Goal: Task Accomplishment & Management: Complete application form

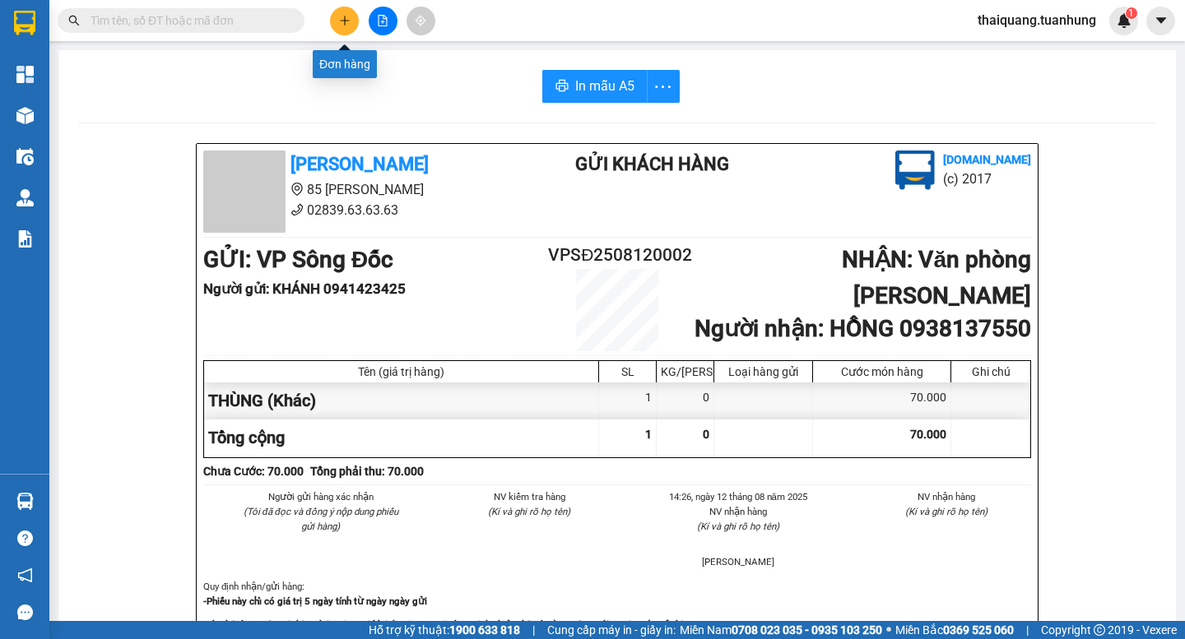
click at [351, 21] on button at bounding box center [344, 21] width 29 height 29
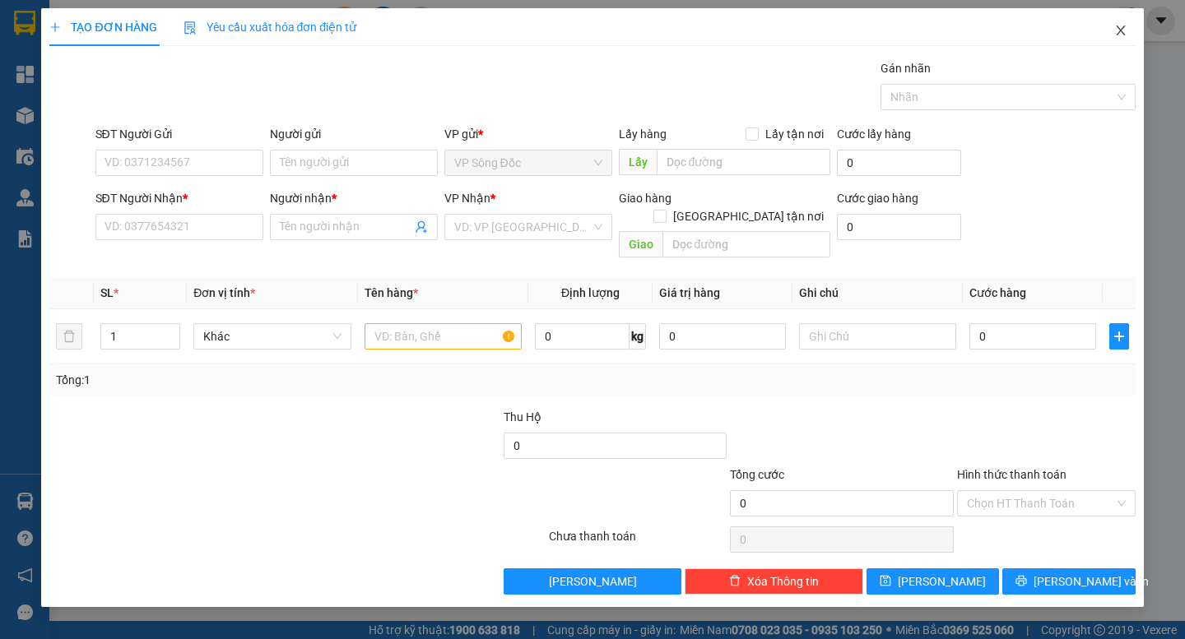
click at [1128, 30] on span "Close" at bounding box center [1121, 31] width 46 height 46
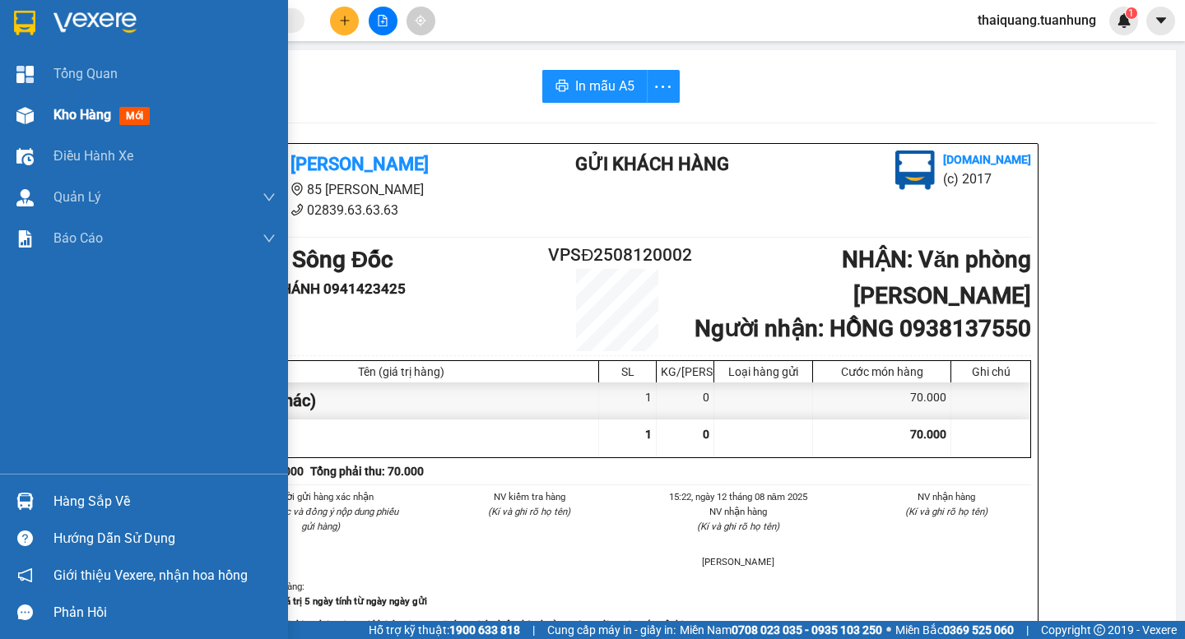
click at [64, 115] on span "Kho hàng" at bounding box center [82, 115] width 58 height 16
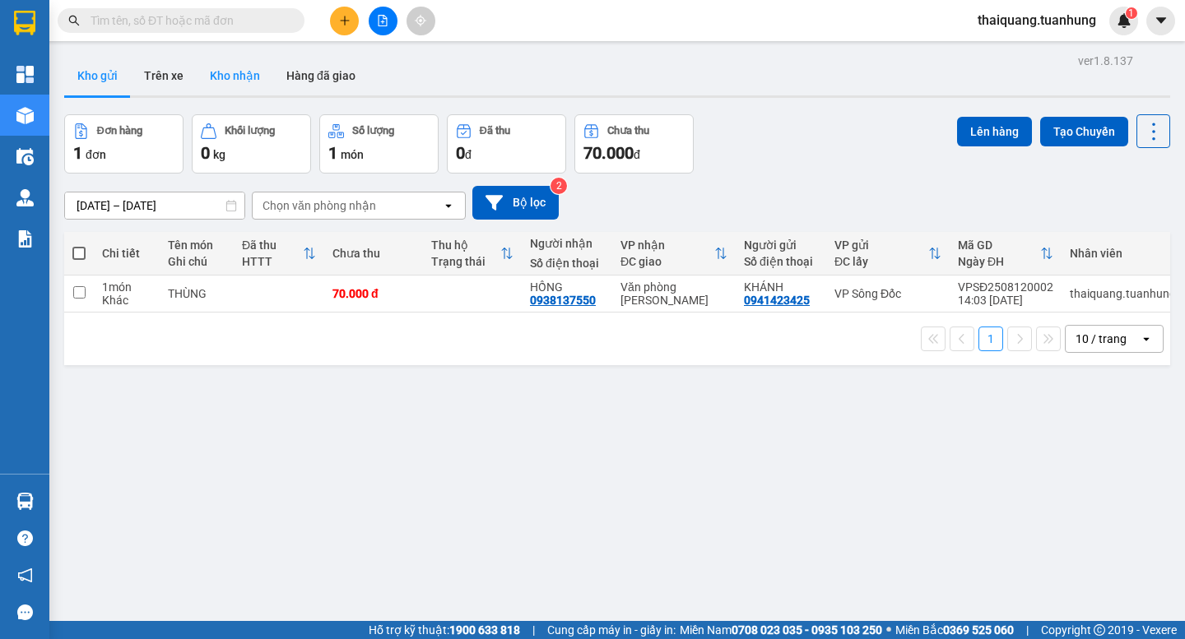
click at [240, 74] on button "Kho nhận" at bounding box center [235, 76] width 77 height 40
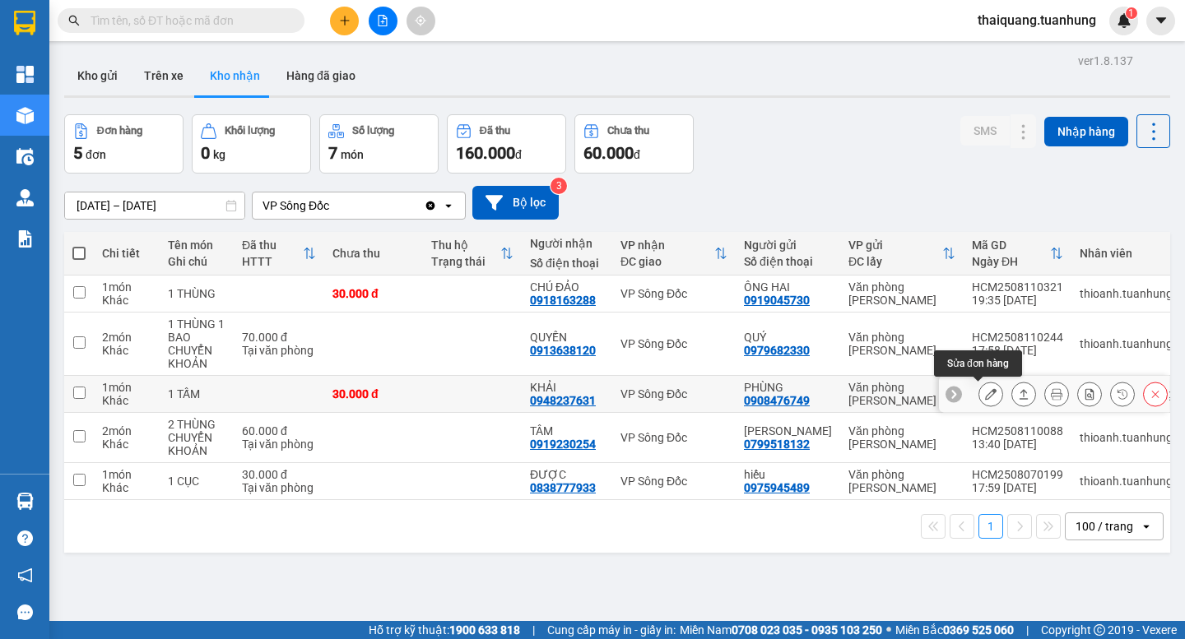
click at [985, 398] on icon at bounding box center [991, 394] width 12 height 12
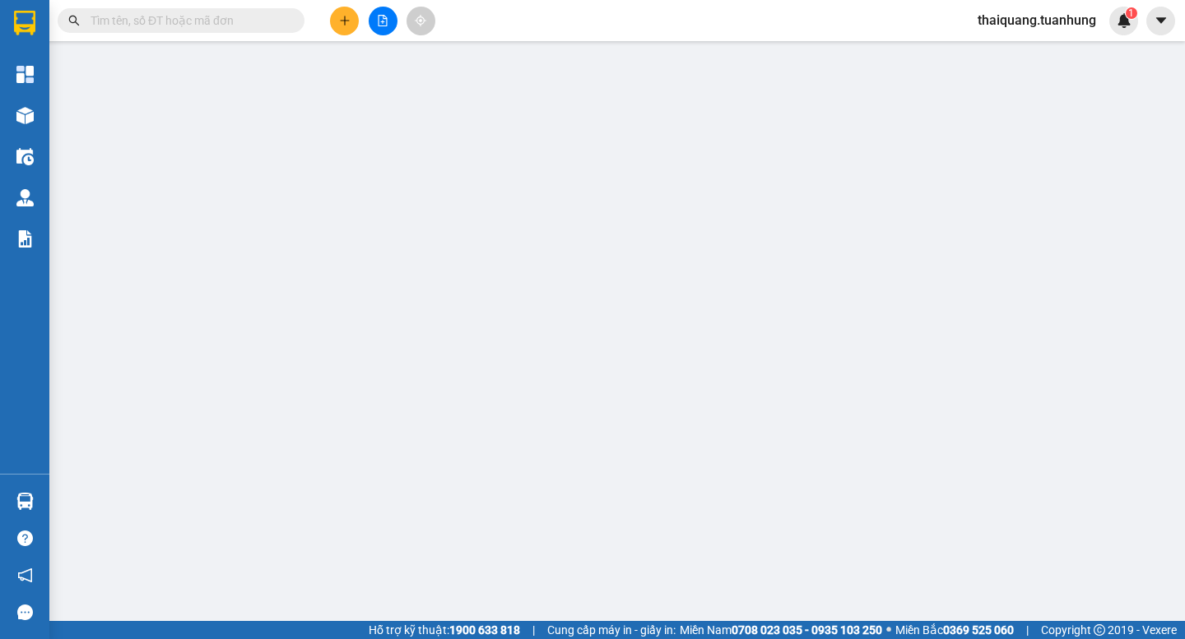
type input "0908476749"
type input "PHÙNG"
type input "0948237631"
type input "KHẢI"
type input "30.000"
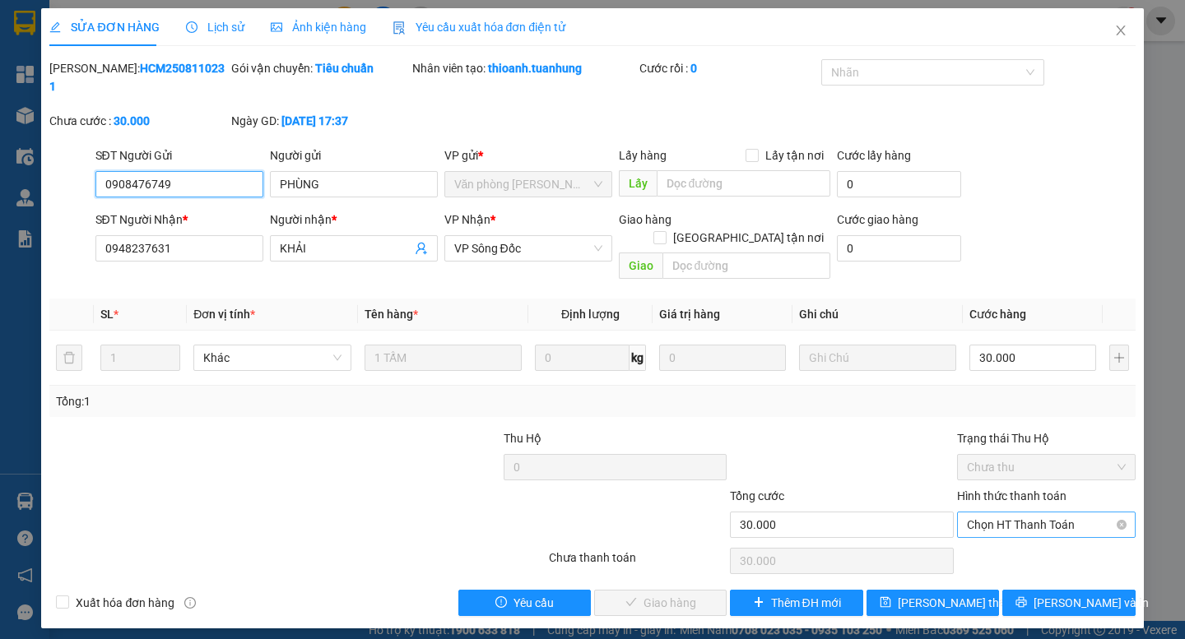
click at [1026, 513] on span "Chọn HT Thanh Toán" at bounding box center [1046, 525] width 159 height 25
click at [1010, 519] on div "Tại văn phòng" at bounding box center [1046, 522] width 159 height 18
type input "0"
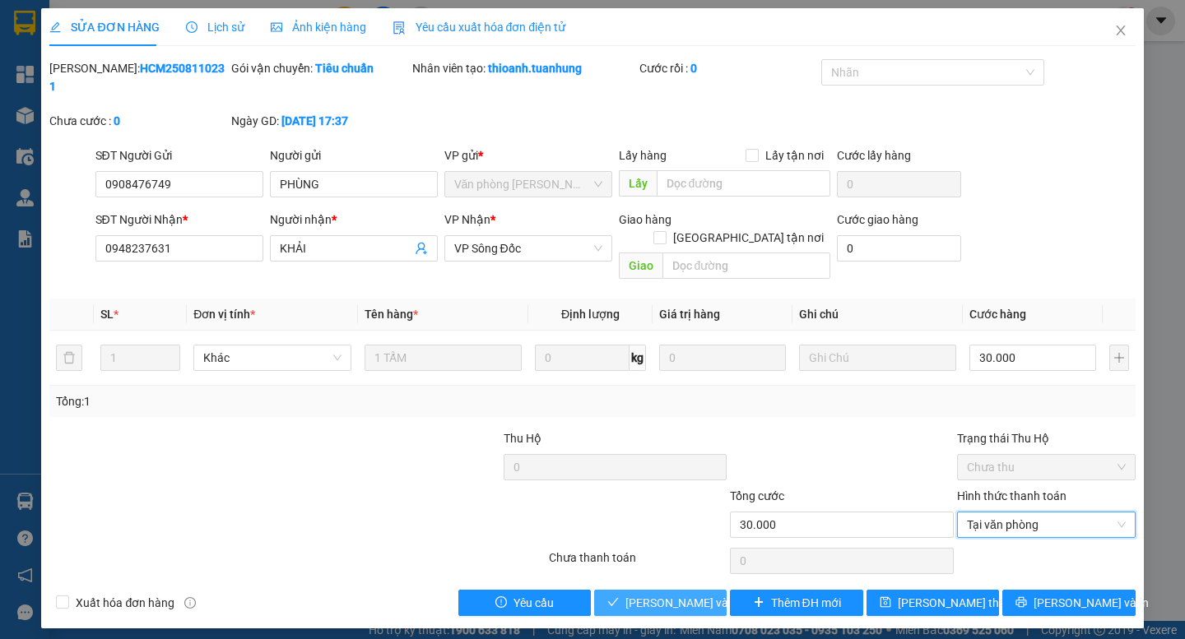
click at [695, 594] on span "[PERSON_NAME] và Giao hàng" at bounding box center [705, 603] width 158 height 18
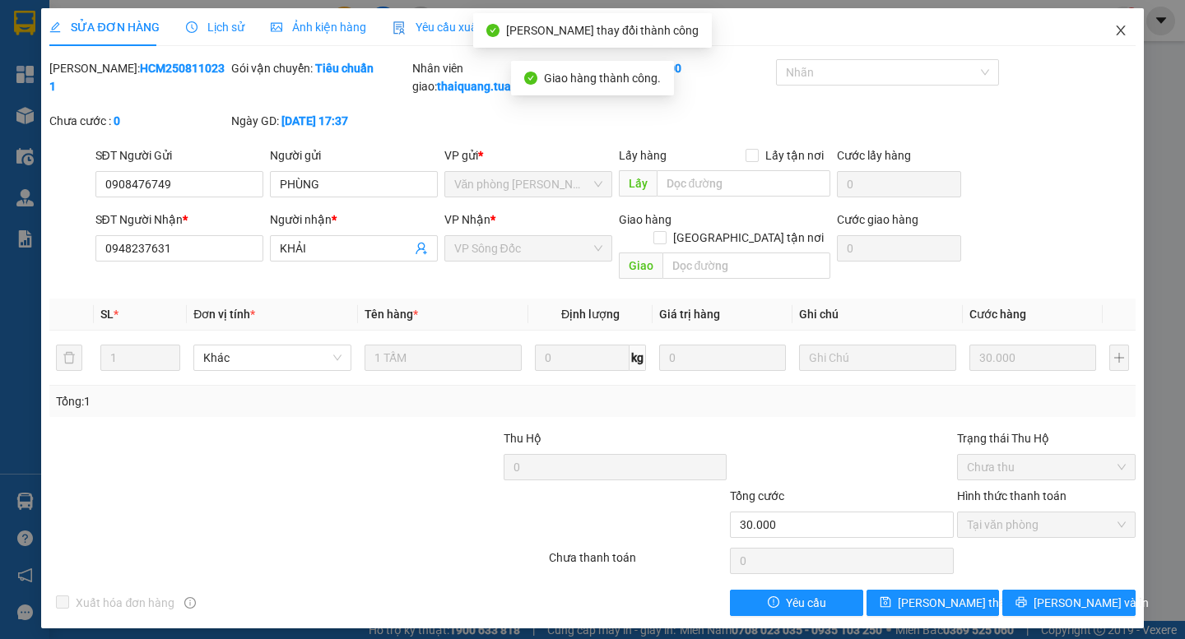
click at [1122, 35] on icon "close" at bounding box center [1120, 30] width 13 height 13
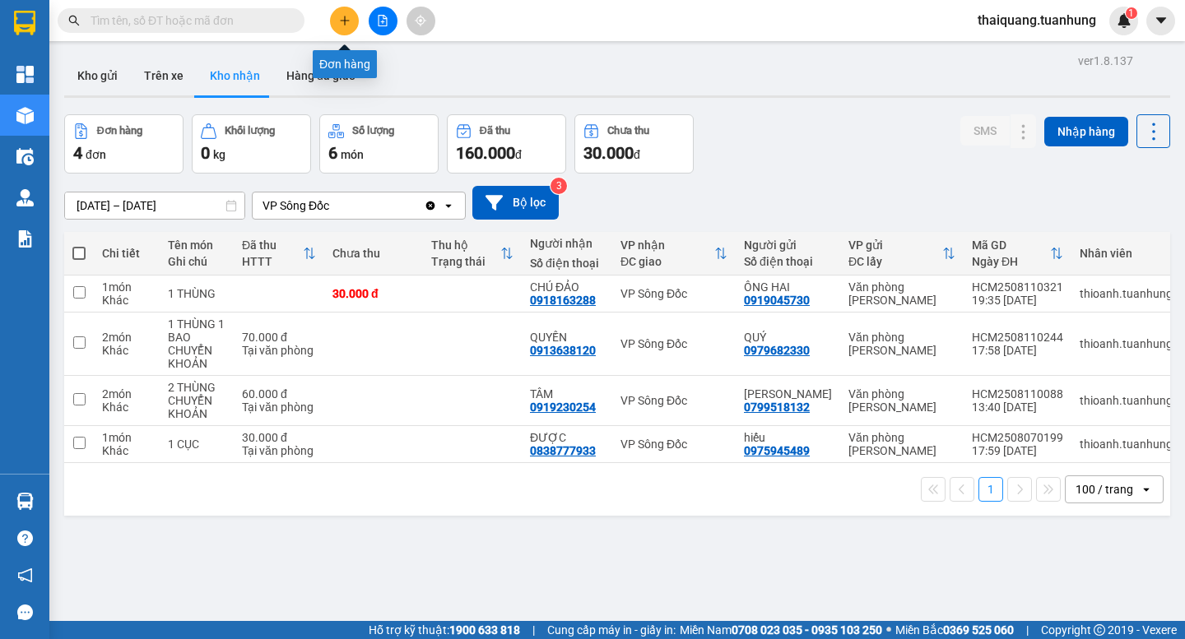
click at [346, 25] on icon "plus" at bounding box center [345, 21] width 12 height 12
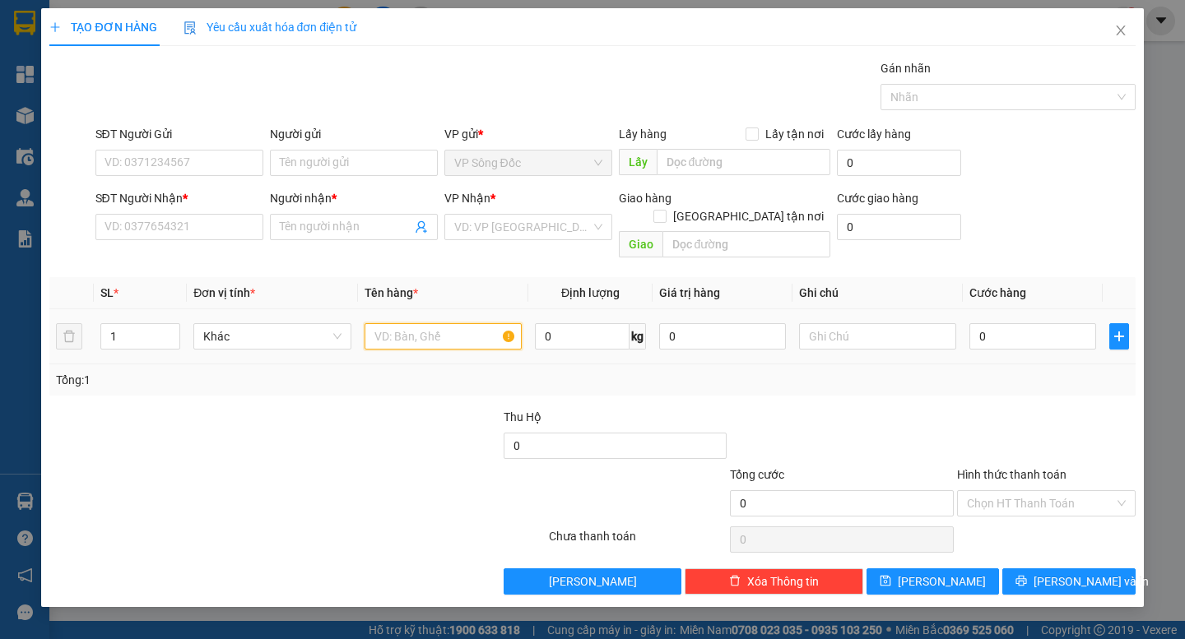
click at [406, 328] on input "text" at bounding box center [443, 336] width 157 height 26
type input "THÙNG"
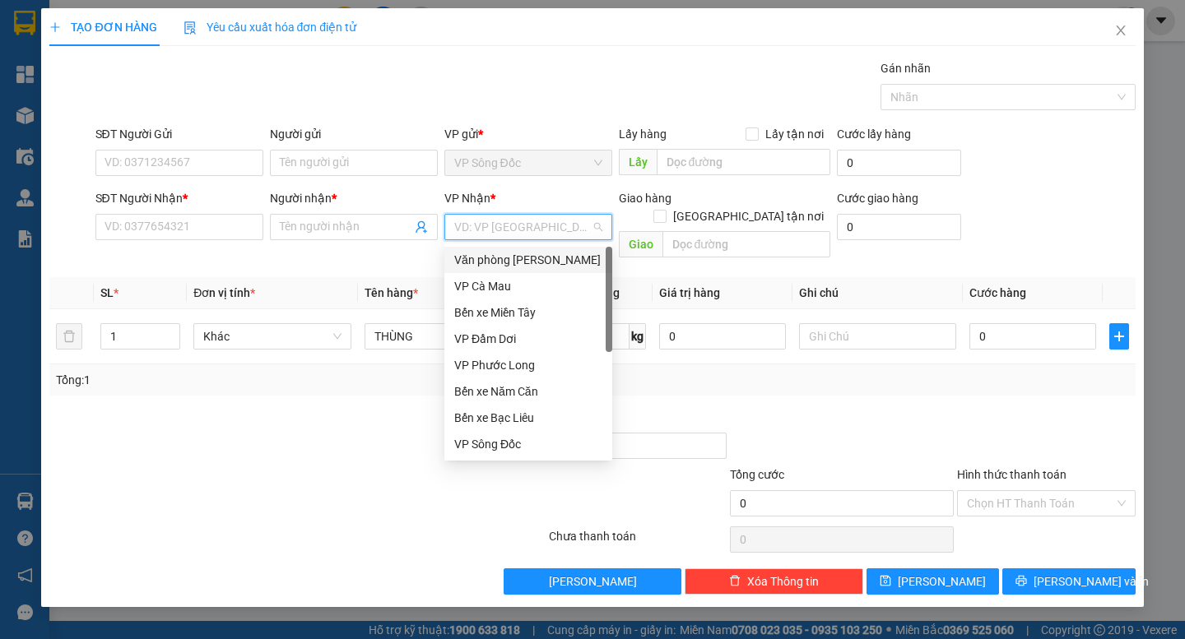
click at [542, 237] on input "search" at bounding box center [522, 227] width 137 height 25
click at [543, 249] on div "Văn phòng [PERSON_NAME]" at bounding box center [528, 260] width 168 height 26
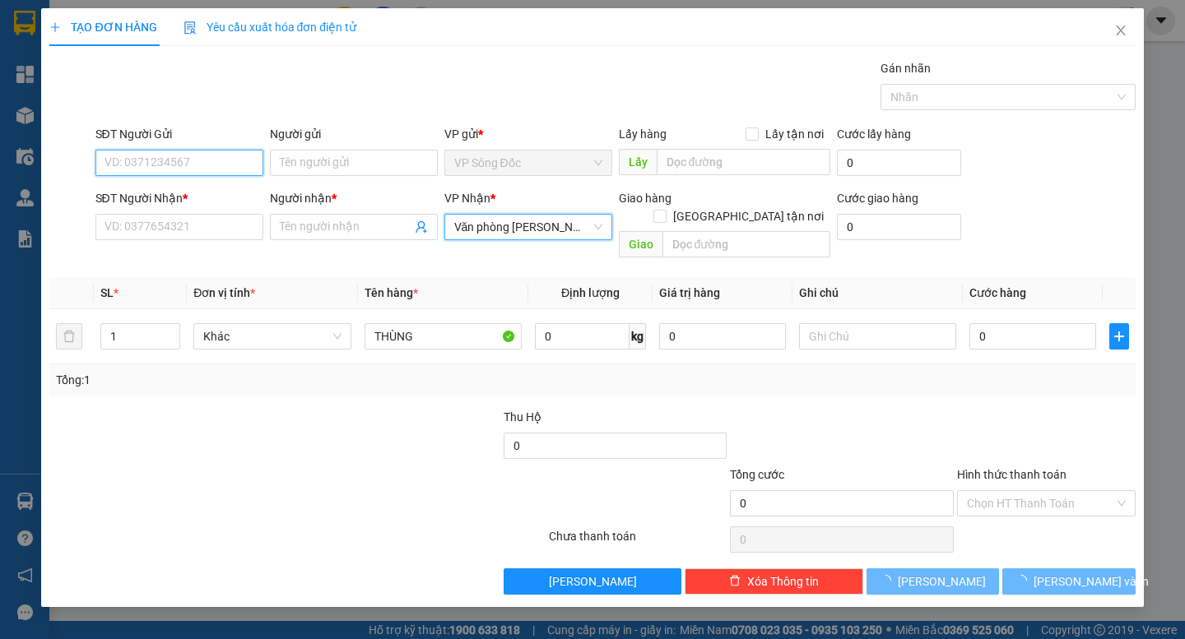
click at [243, 164] on input "SĐT Người Gửi" at bounding box center [179, 163] width 168 height 26
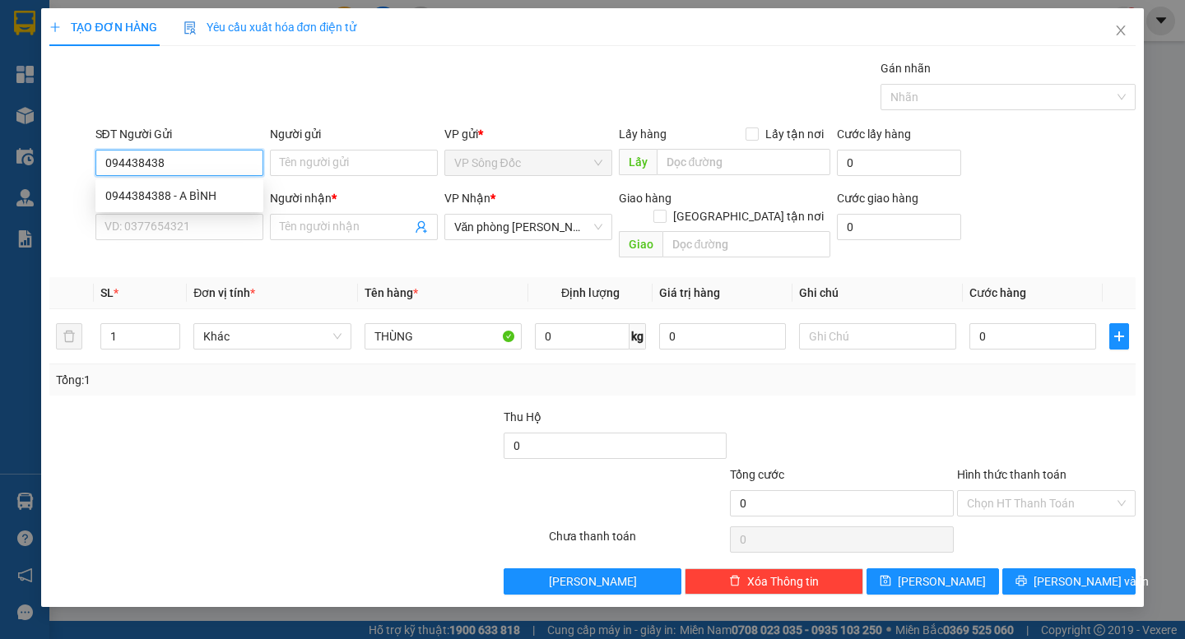
type input "0944384388"
click at [203, 193] on div "0944384388 - A BÌNH" at bounding box center [179, 196] width 148 height 18
type input "A BÌNH"
type input "0944384388"
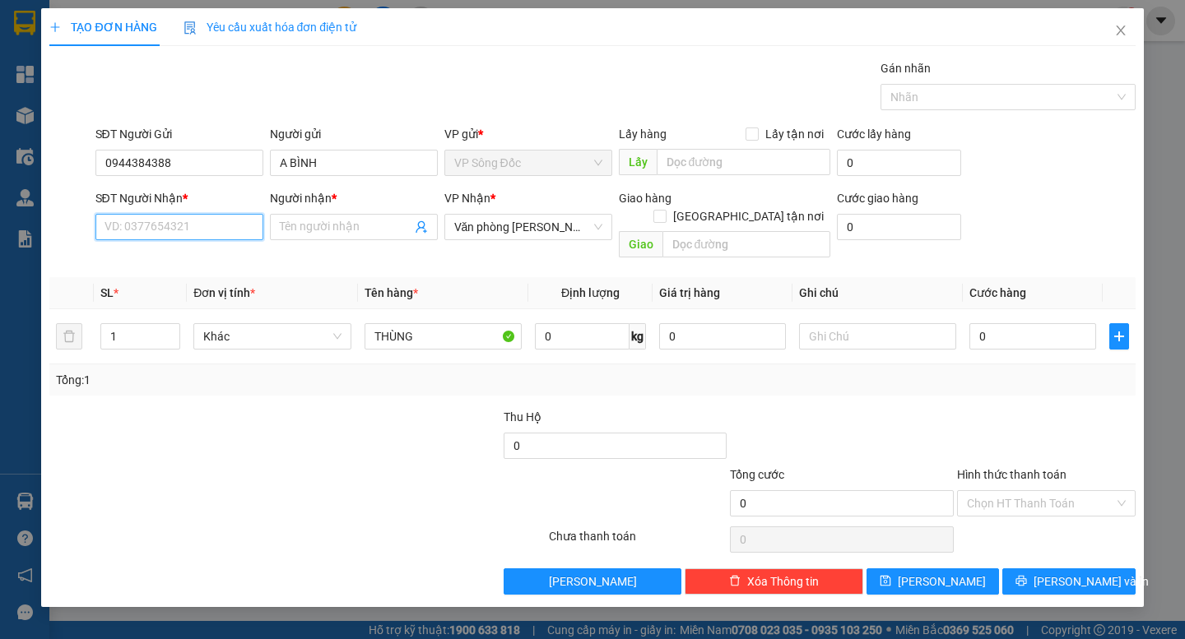
click at [188, 218] on input "SĐT Người Nhận *" at bounding box center [179, 227] width 168 height 26
type input "0868878811"
click at [194, 262] on div "0868878811 - Thành" at bounding box center [179, 260] width 148 height 18
type input "Thành"
type input "0868878811"
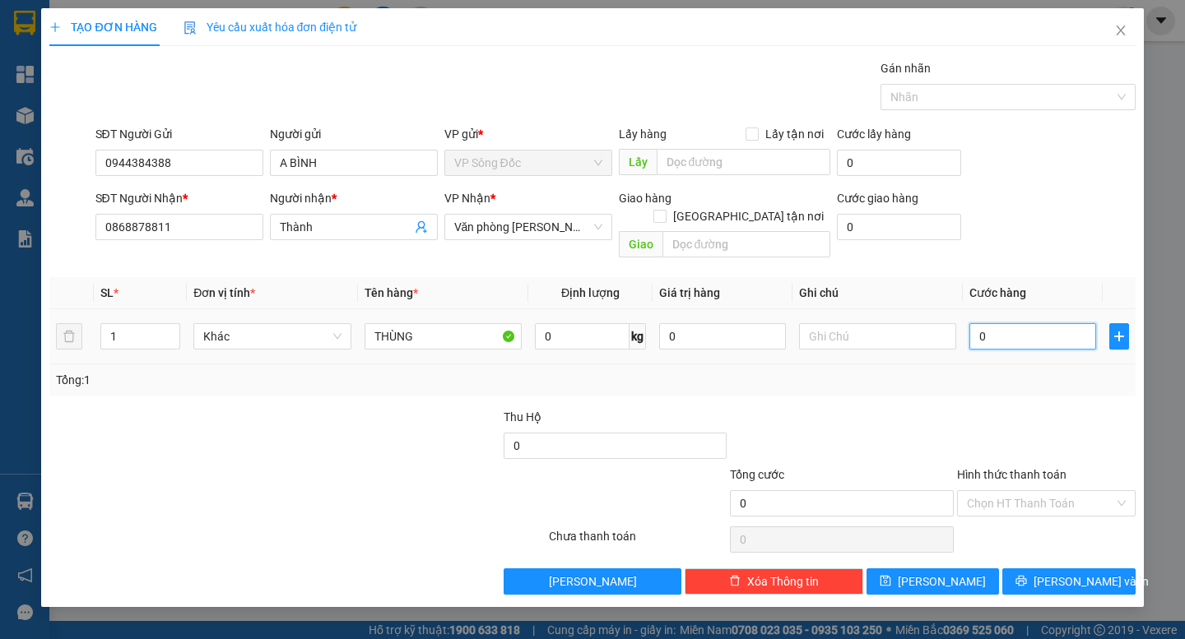
click at [1020, 323] on input "0" at bounding box center [1033, 336] width 127 height 26
click at [250, 444] on div at bounding box center [161, 437] width 227 height 58
click at [1002, 328] on input "0" at bounding box center [1033, 336] width 127 height 26
click at [972, 408] on div at bounding box center [1047, 437] width 182 height 58
type input "1"
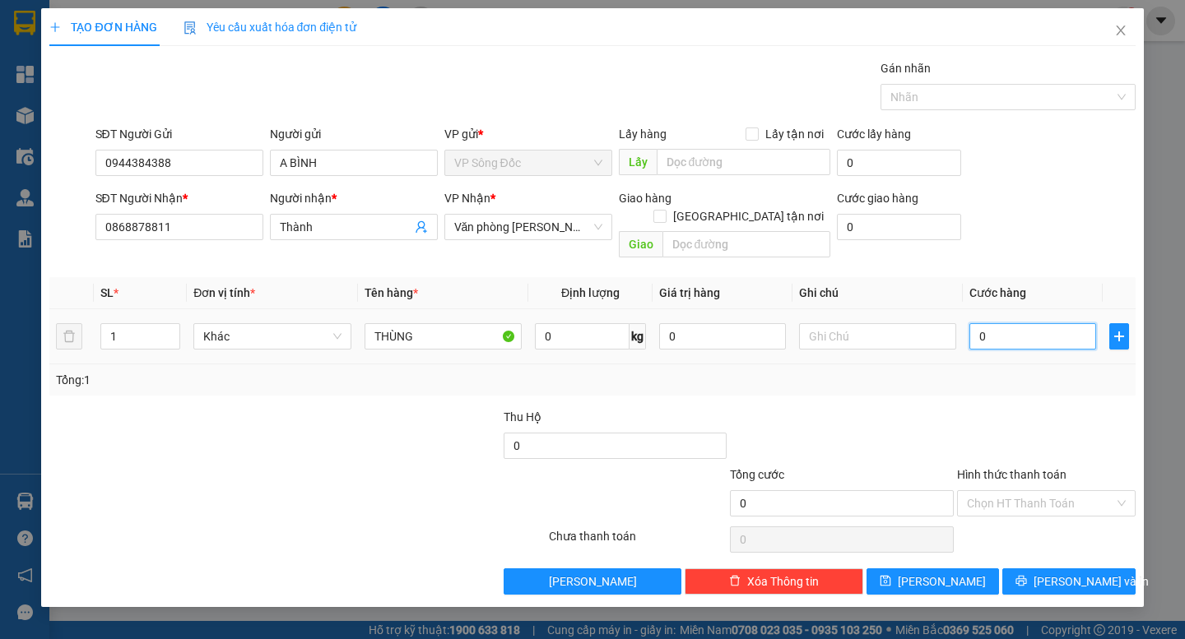
type input "1"
type input "16"
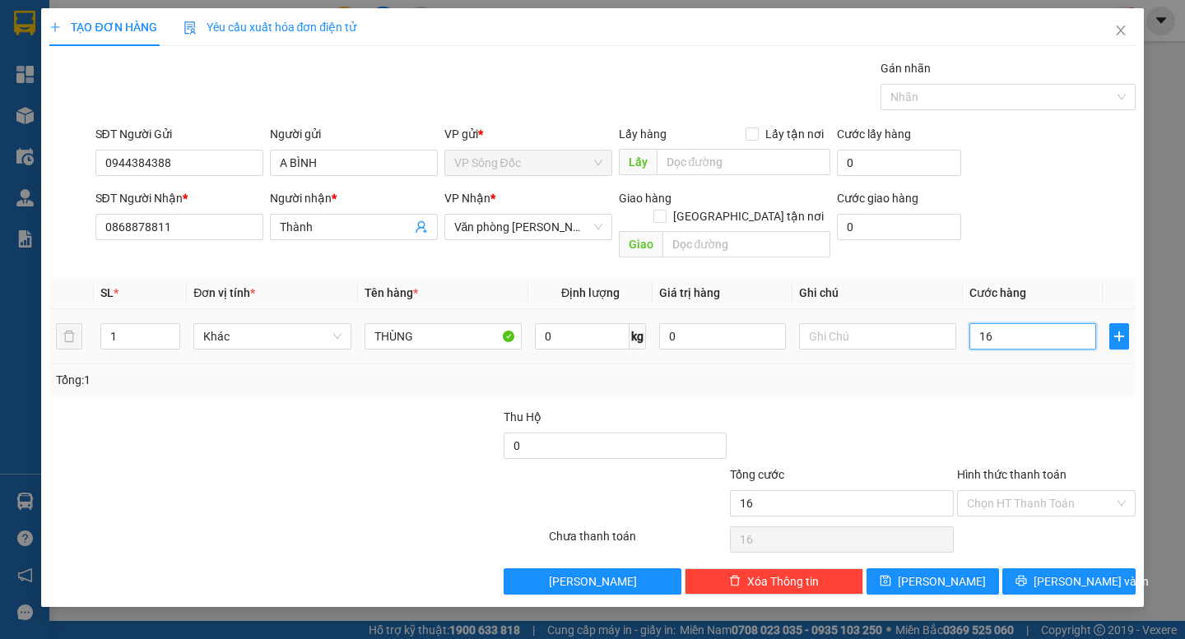
type input "160"
type input "160.000"
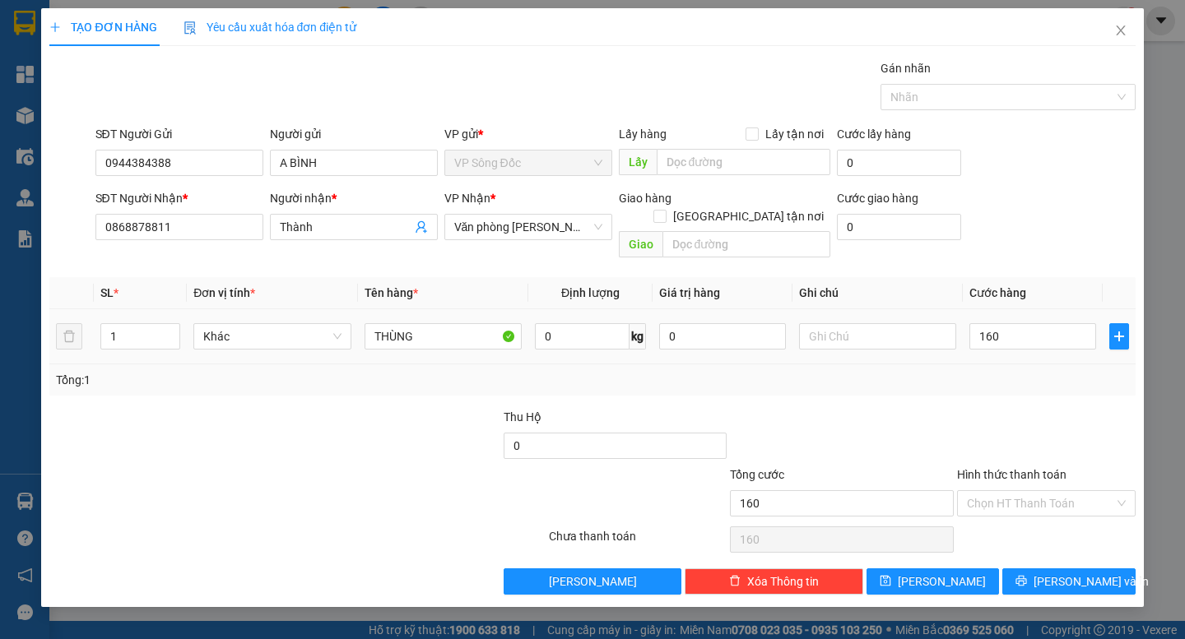
type input "160.000"
click at [993, 374] on div "Tổng: 1" at bounding box center [592, 380] width 1086 height 31
click at [1069, 553] on div "Transit Pickup Surcharge Ids Transit Deliver Surcharge Ids Transit Deliver Surc…" at bounding box center [592, 327] width 1086 height 536
click at [1069, 573] on span "[PERSON_NAME] và In" at bounding box center [1091, 582] width 115 height 18
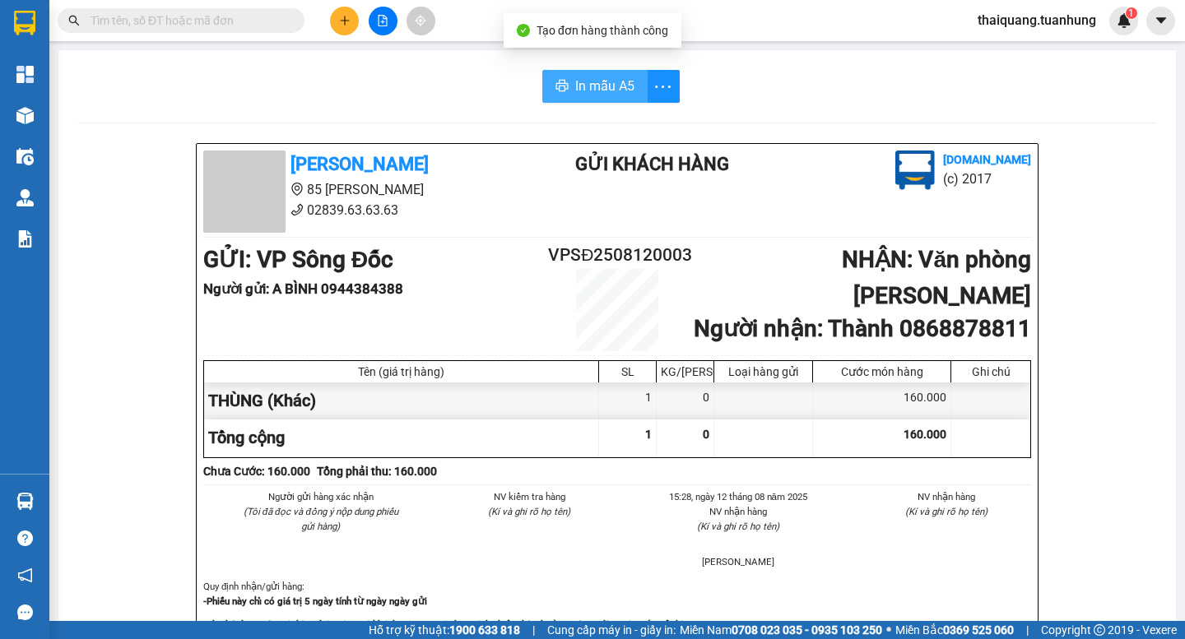
click at [593, 93] on span "In mẫu A5" at bounding box center [604, 86] width 59 height 21
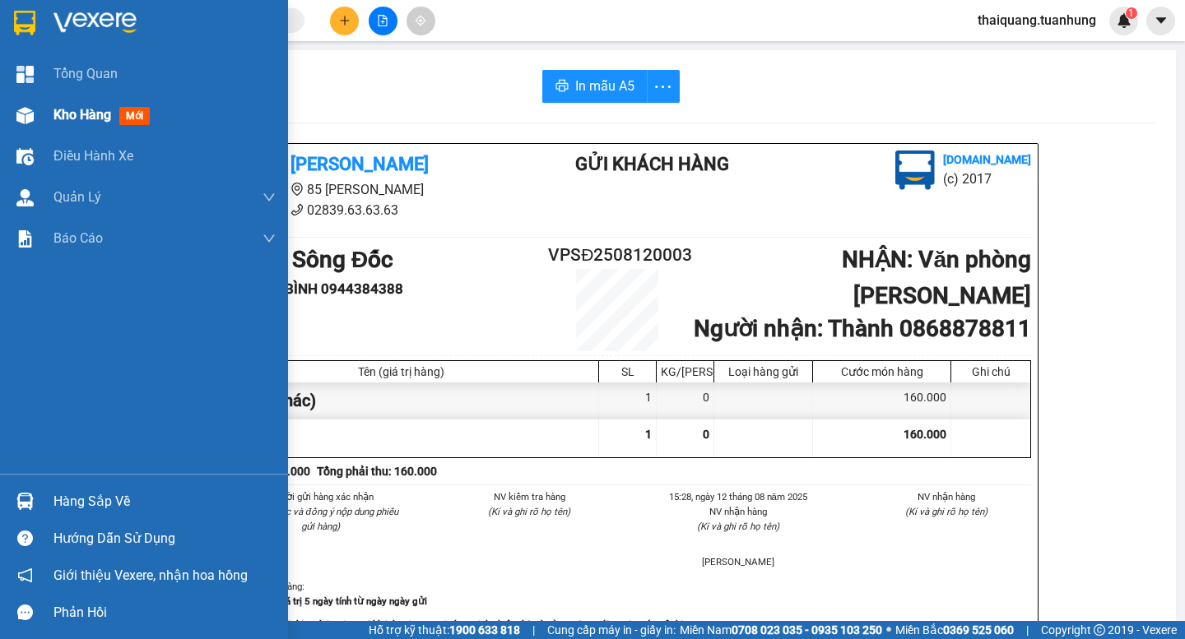
click at [67, 118] on span "Kho hàng" at bounding box center [82, 115] width 58 height 16
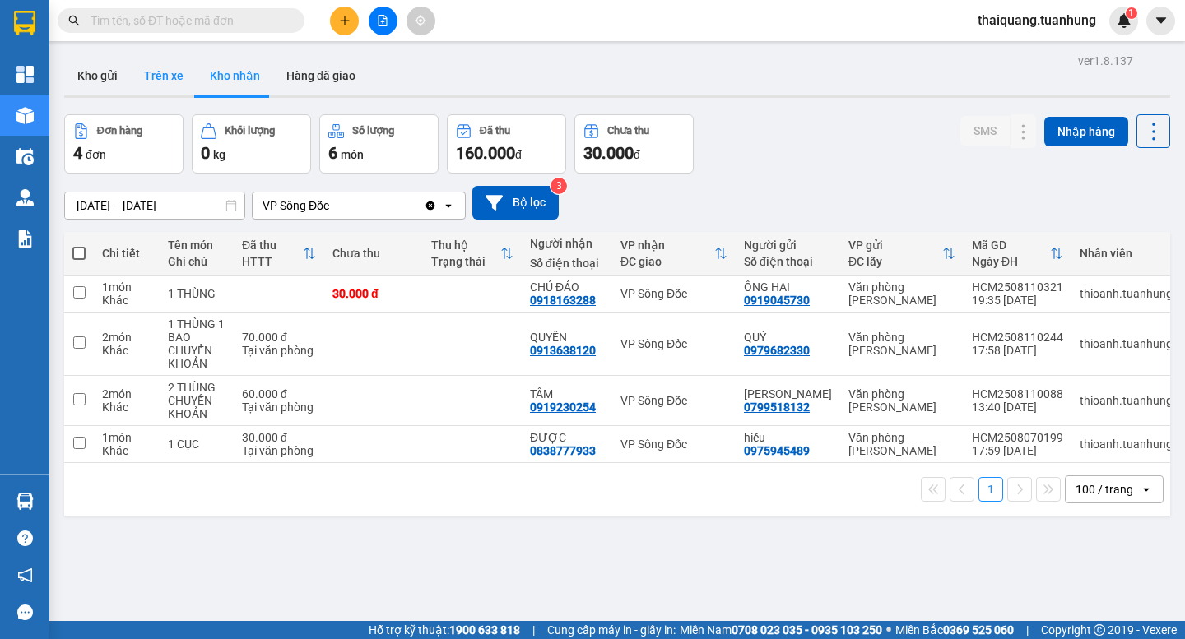
click at [132, 77] on button "Trên xe" at bounding box center [164, 76] width 66 height 40
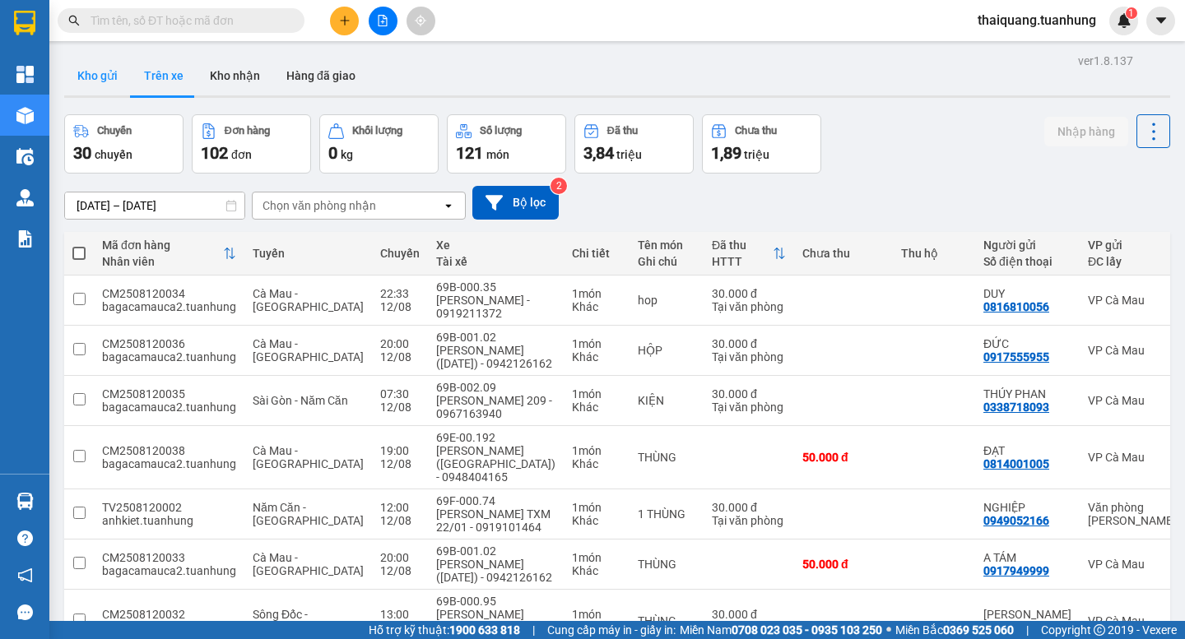
click at [100, 77] on button "Kho gửi" at bounding box center [97, 76] width 67 height 40
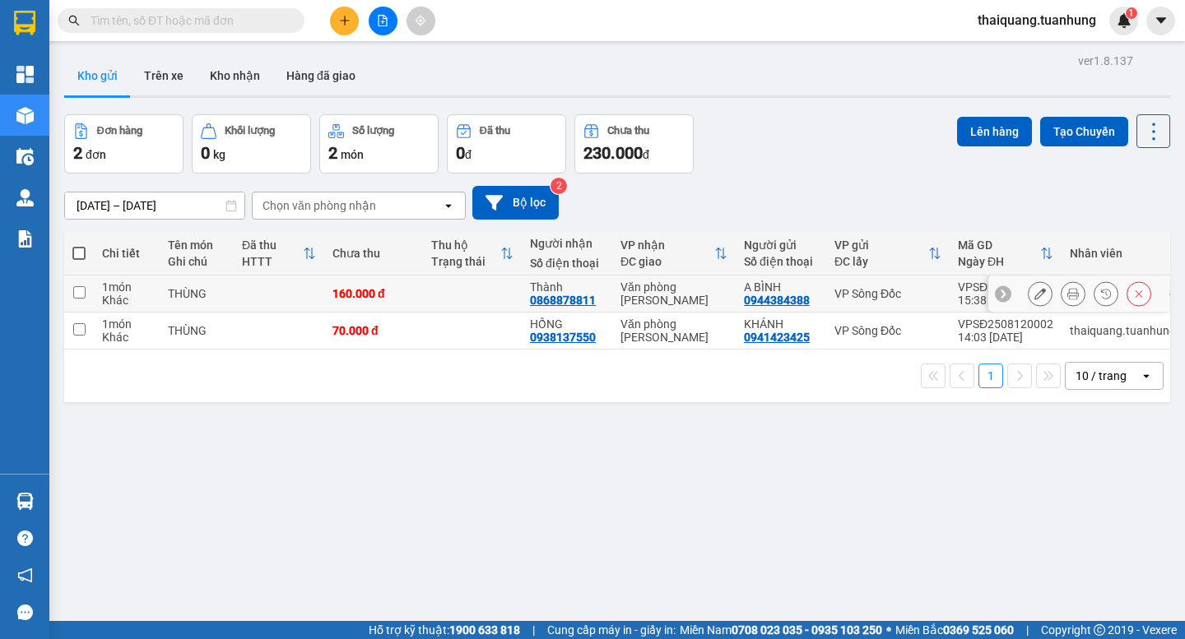
click at [1035, 293] on icon at bounding box center [1041, 294] width 12 height 12
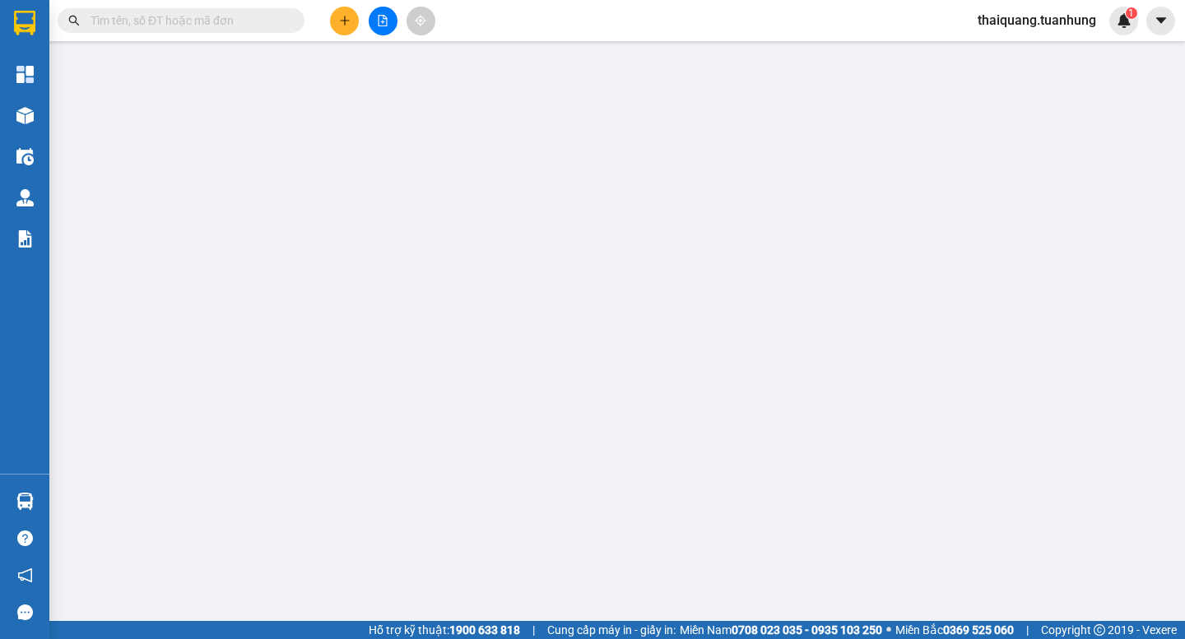
type input "0944384388"
type input "A BÌNH"
type input "0868878811"
type input "Thành"
type input "160.000"
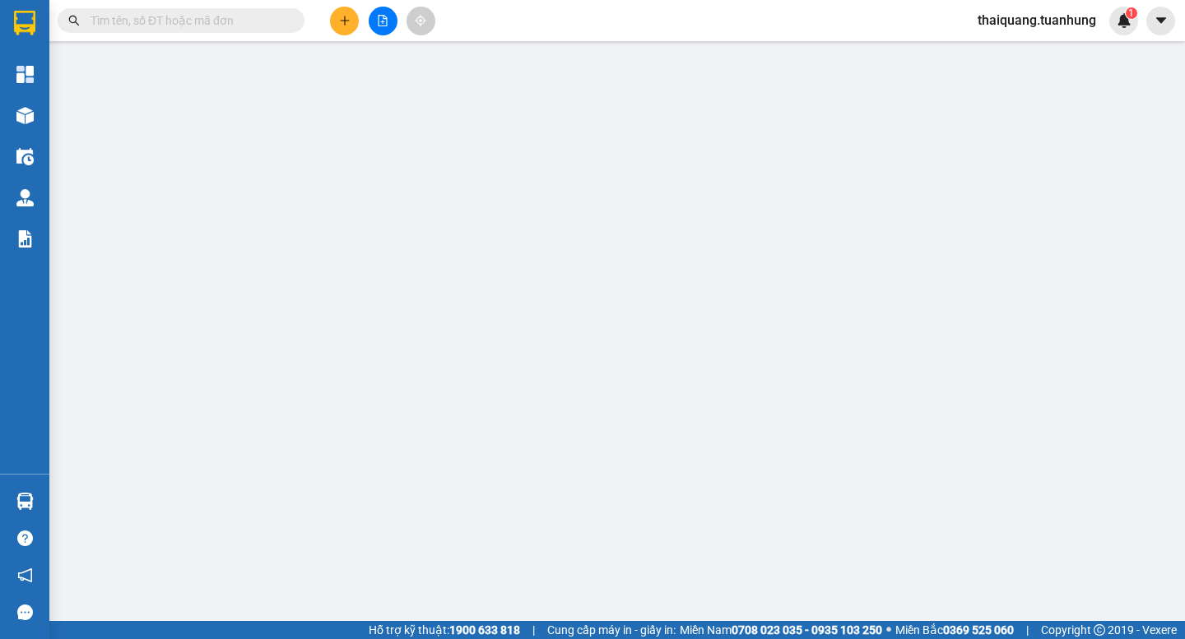
type input "160.000"
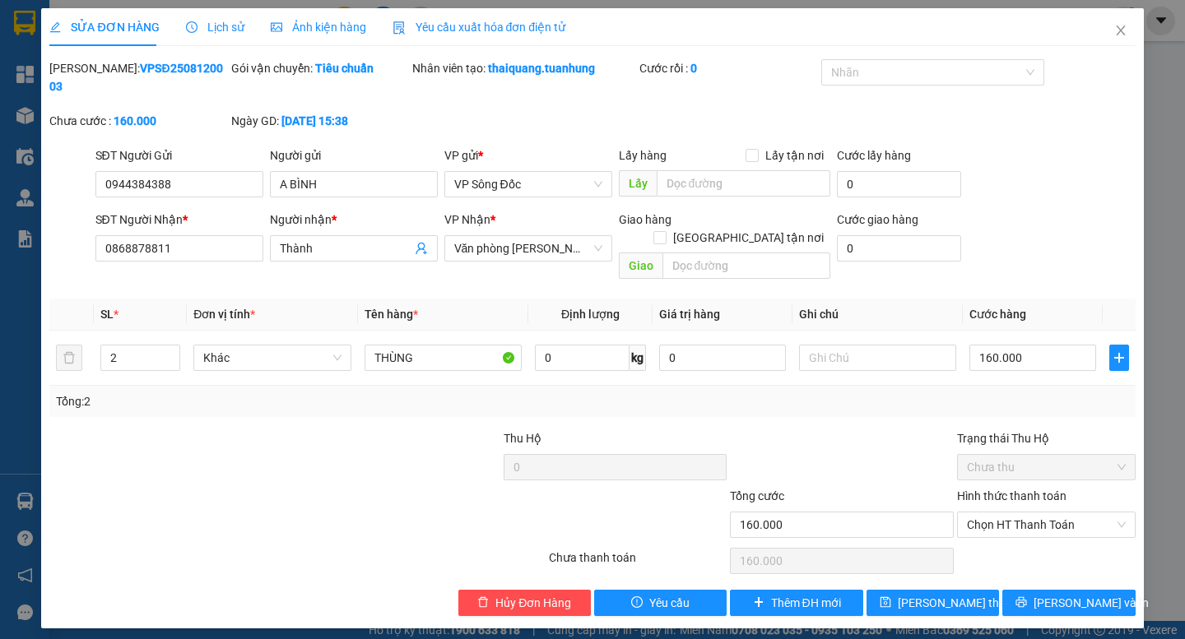
drag, startPoint x: 282, startPoint y: 416, endPoint x: 628, endPoint y: 393, distance: 346.4
click at [285, 430] on div at bounding box center [388, 459] width 227 height 58
click at [1027, 597] on icon "printer" at bounding box center [1022, 603] width 12 height 12
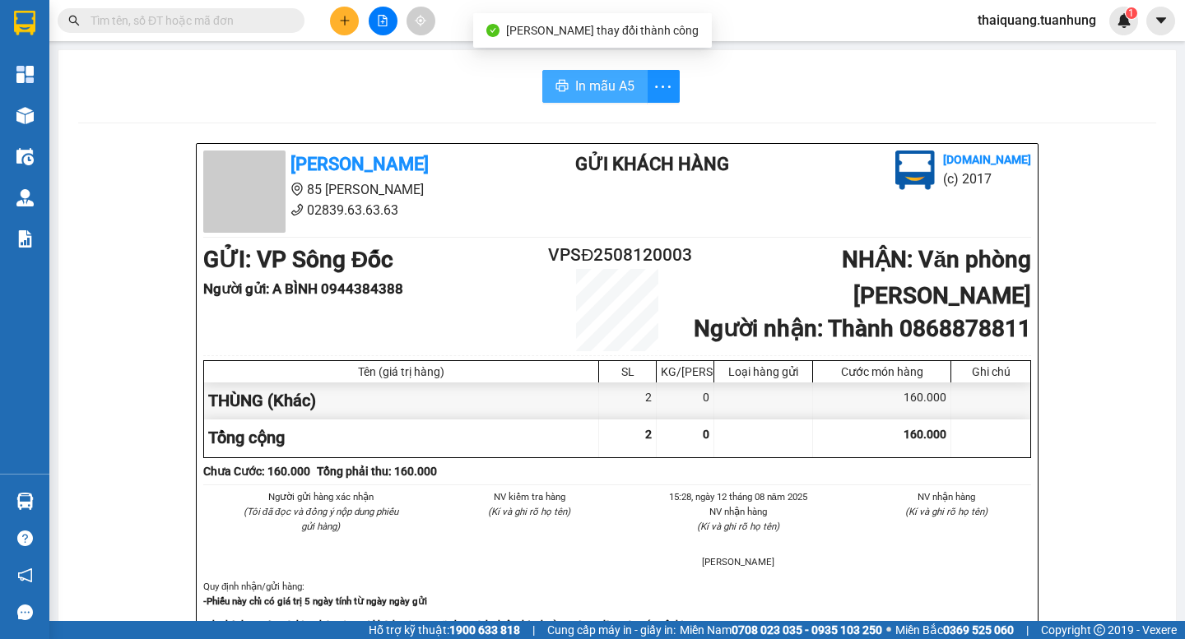
click at [610, 83] on span "In mẫu A5" at bounding box center [604, 86] width 59 height 21
click at [592, 85] on span "In mẫu A5" at bounding box center [604, 86] width 59 height 21
